Goal: Find specific page/section: Find specific page/section

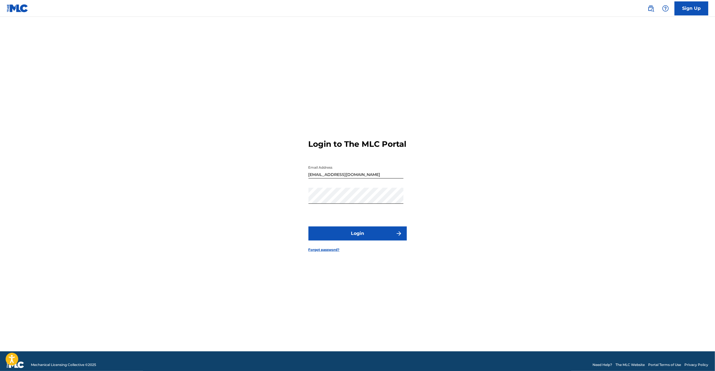
click at [367, 239] on button "Login" at bounding box center [357, 234] width 98 height 14
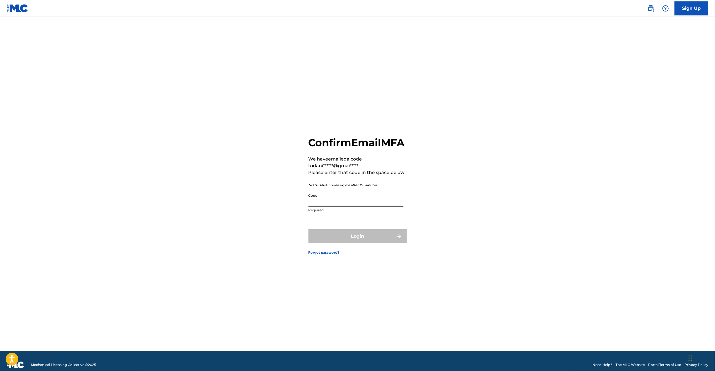
click at [335, 207] on input "Code" at bounding box center [355, 199] width 95 height 16
paste input "749890"
type input "749890"
click at [351, 242] on button "Login" at bounding box center [357, 236] width 98 height 14
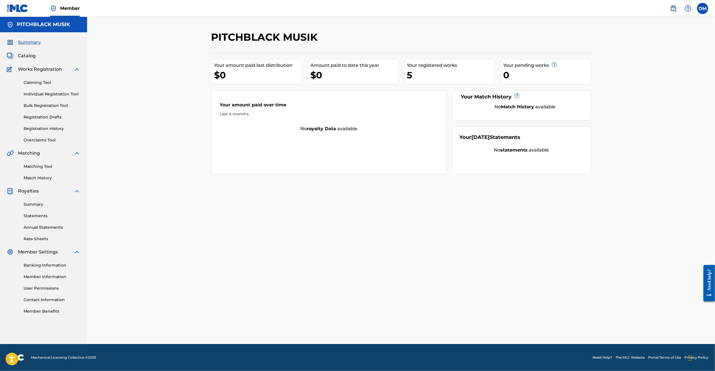
click at [33, 58] on span "Catalog" at bounding box center [27, 56] width 18 height 7
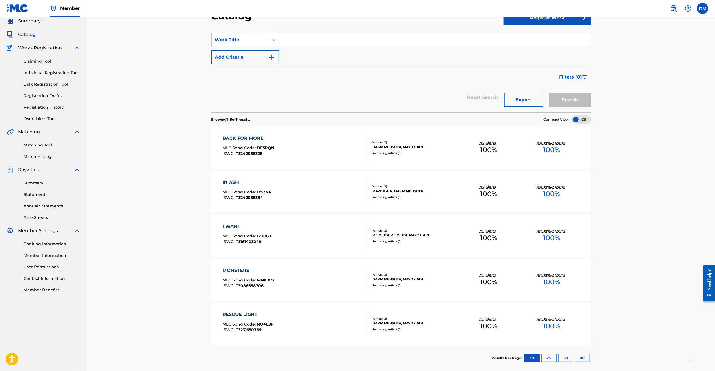
scroll to position [48, 0]
